Goal: Task Accomplishment & Management: Manage account settings

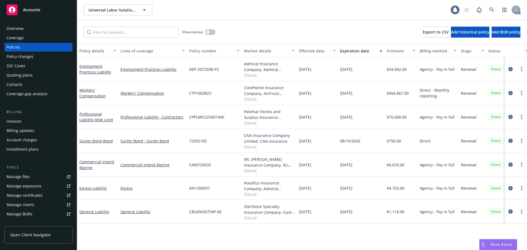
click at [26, 177] on div "Manage files" at bounding box center [18, 176] width 23 height 9
click at [514, 140] on div at bounding box center [516, 141] width 18 height 7
click at [511, 141] on icon "circleInformation" at bounding box center [510, 141] width 4 height 4
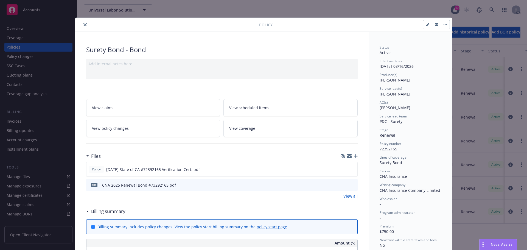
click at [354, 156] on icon "button" at bounding box center [356, 156] width 4 height 4
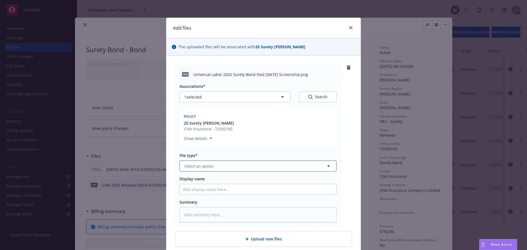
click at [240, 166] on button "Select an option" at bounding box center [258, 166] width 157 height 11
type input "billing"
click at [240, 181] on div "Billing correspondence" at bounding box center [258, 181] width 150 height 8
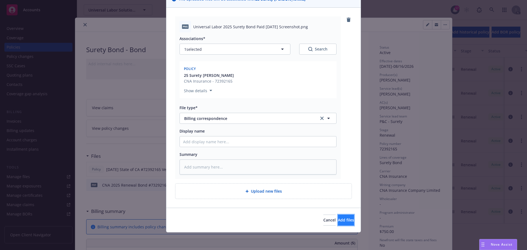
click at [339, 223] on button "Add files" at bounding box center [346, 220] width 16 height 11
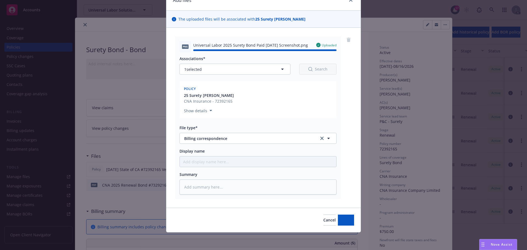
type textarea "x"
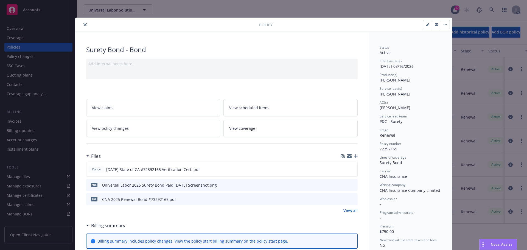
click at [84, 27] on button "close" at bounding box center [85, 24] width 7 height 7
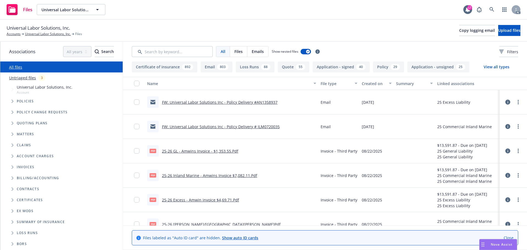
click at [25, 77] on link "Untriaged files" at bounding box center [22, 78] width 27 height 6
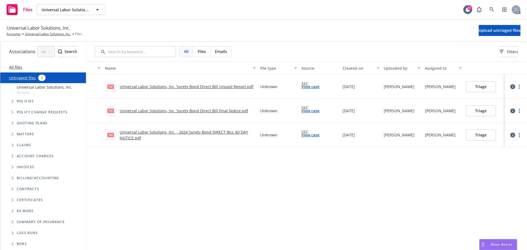
scroll to position [0, 18]
click at [519, 87] on icon "more" at bounding box center [519, 87] width 1 height 4
click at [486, 97] on link "Archive" at bounding box center [498, 98] width 48 height 11
click at [518, 111] on link "more" at bounding box center [519, 111] width 7 height 7
click at [494, 122] on link "Archive" at bounding box center [498, 122] width 48 height 11
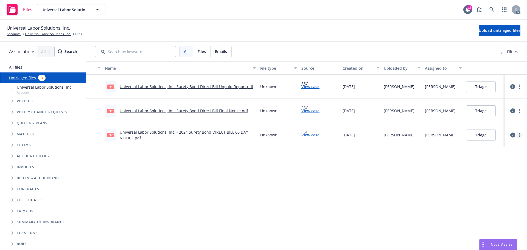
click at [521, 135] on link "more" at bounding box center [519, 135] width 7 height 7
click at [489, 144] on link "Archive" at bounding box center [498, 146] width 48 height 11
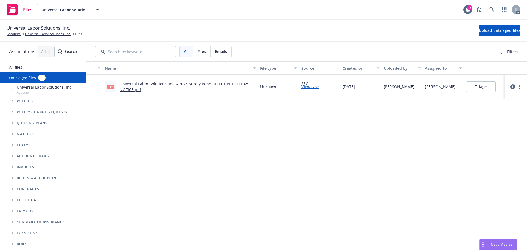
scroll to position [0, 18]
click at [519, 83] on link "more" at bounding box center [519, 86] width 7 height 7
click at [486, 98] on link "Archive" at bounding box center [498, 98] width 48 height 11
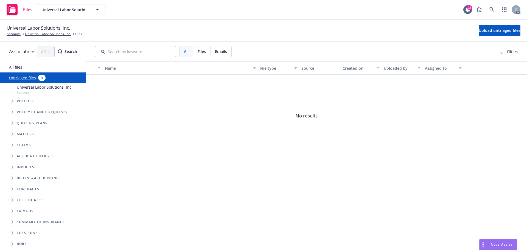
click at [14, 66] on link "All files" at bounding box center [15, 67] width 13 height 5
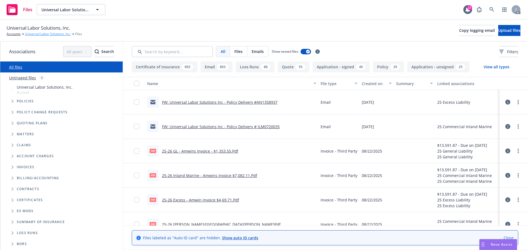
click at [58, 34] on link "Universal Labor Solutions, Inc." at bounding box center [48, 34] width 46 height 5
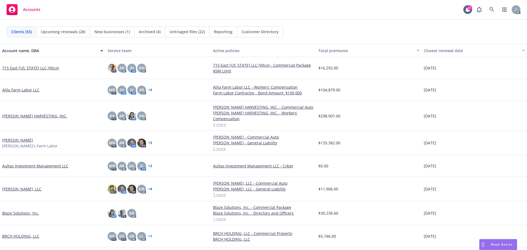
click at [492, 245] on span "Nova Assist" at bounding box center [502, 244] width 22 height 5
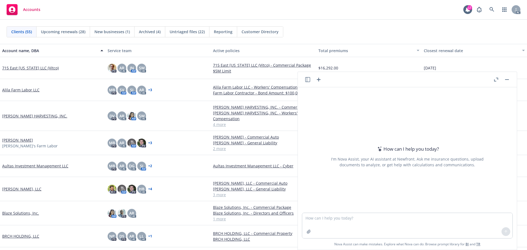
click at [509, 79] on header at bounding box center [407, 79] width 219 height 15
click at [508, 79] on button "button" at bounding box center [507, 79] width 7 height 7
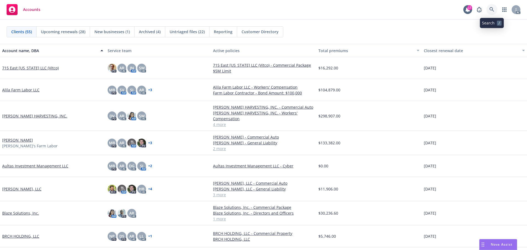
click at [492, 9] on icon at bounding box center [491, 9] width 5 height 5
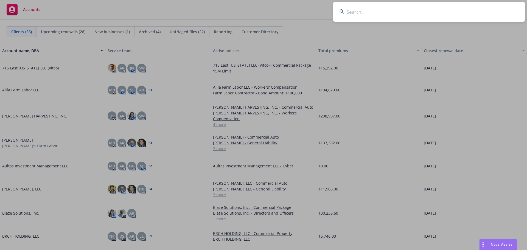
click at [445, 11] on input at bounding box center [429, 12] width 192 height 20
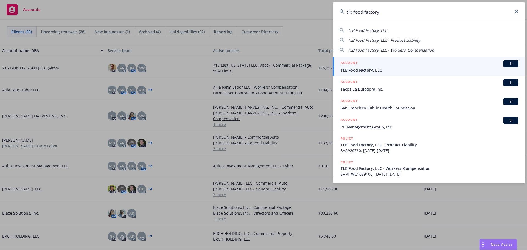
type input "tlb food factory"
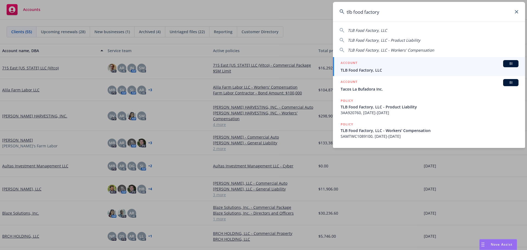
click at [364, 66] on div "ACCOUNT BI" at bounding box center [430, 63] width 178 height 7
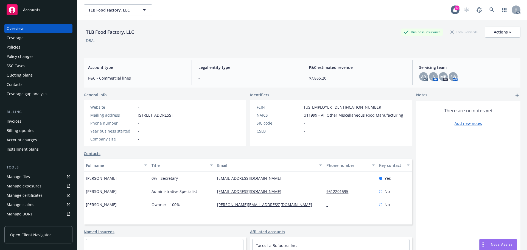
click at [26, 48] on div "Policies" at bounding box center [39, 47] width 64 height 9
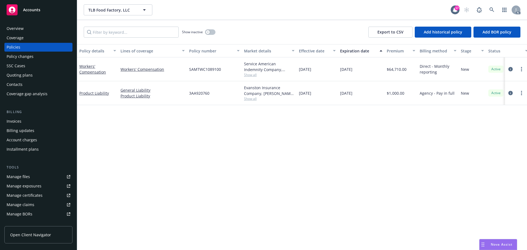
click at [29, 74] on div "Quoting plans" at bounding box center [20, 75] width 26 height 9
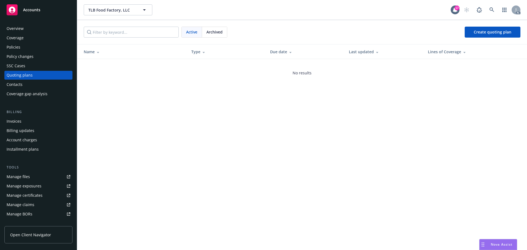
click at [124, 70] on div "No results" at bounding box center [302, 73] width 450 height 28
click at [220, 31] on span "Archived" at bounding box center [214, 32] width 16 height 6
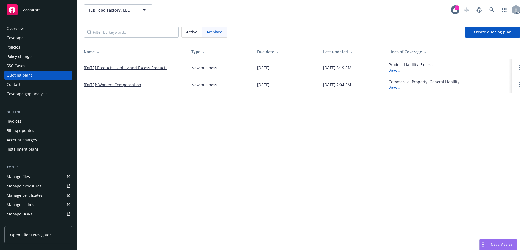
click at [193, 32] on span "Active" at bounding box center [191, 32] width 11 height 6
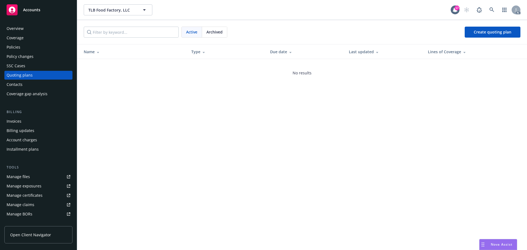
click at [38, 47] on div "Policies" at bounding box center [39, 47] width 64 height 9
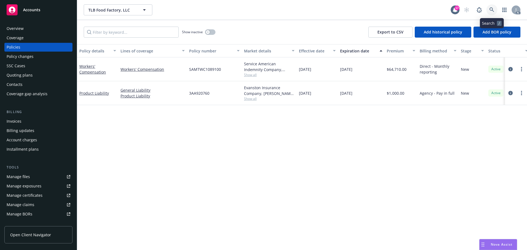
click at [490, 9] on icon at bounding box center [491, 9] width 5 height 5
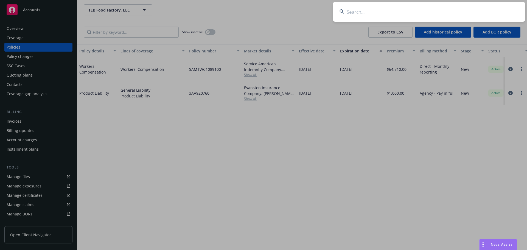
click at [407, 9] on input at bounding box center [429, 12] width 192 height 20
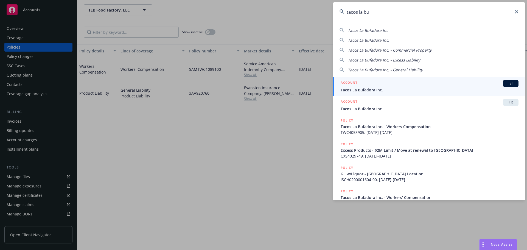
type input "tacos la bu"
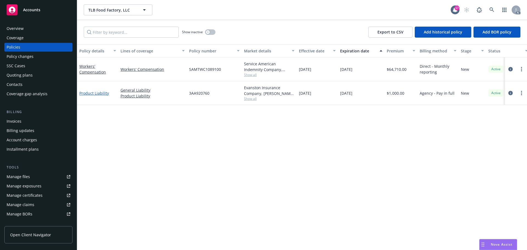
click at [99, 94] on link "Product Liability" at bounding box center [94, 93] width 30 height 5
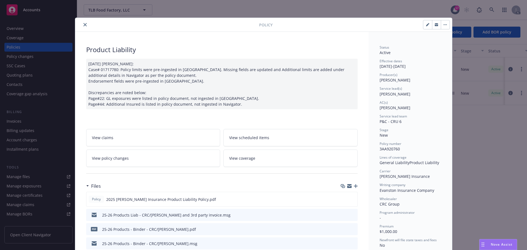
click at [153, 160] on link "View policy changes" at bounding box center [153, 158] width 134 height 17
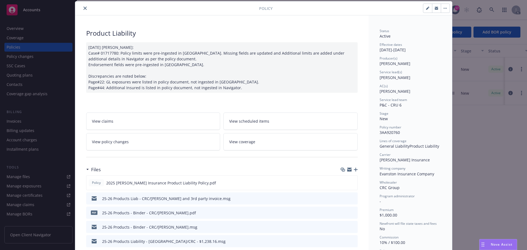
click at [83, 7] on icon "close" at bounding box center [84, 8] width 3 height 3
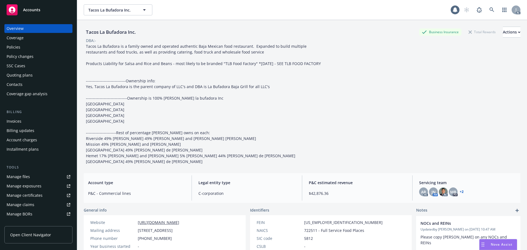
click at [28, 44] on div "Policies" at bounding box center [39, 47] width 64 height 9
